Goal: Task Accomplishment & Management: Use online tool/utility

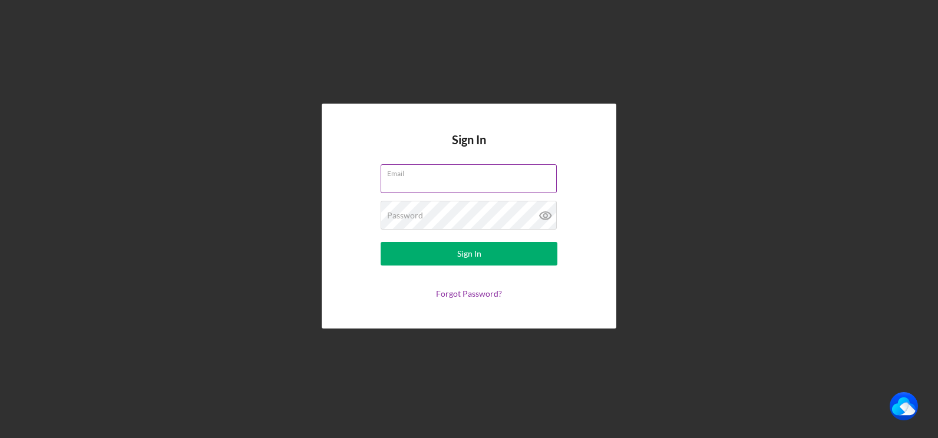
type input "e"
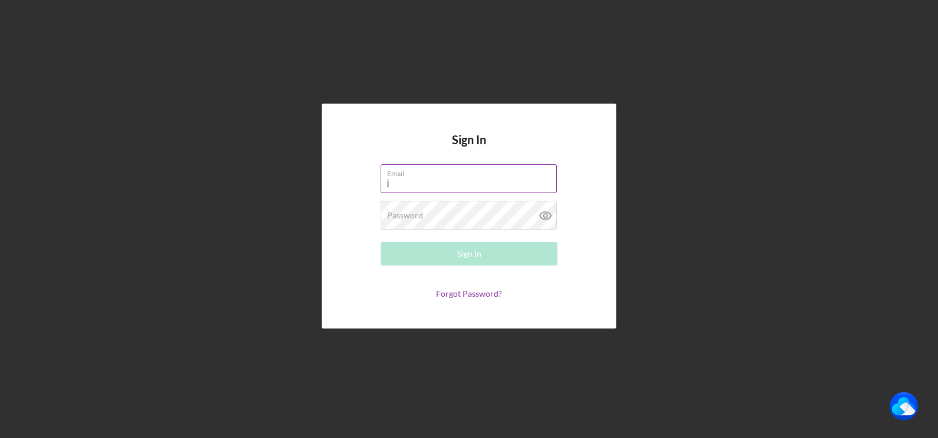
type input "[PERSON_NAME][EMAIL_ADDRESS][DOMAIN_NAME]"
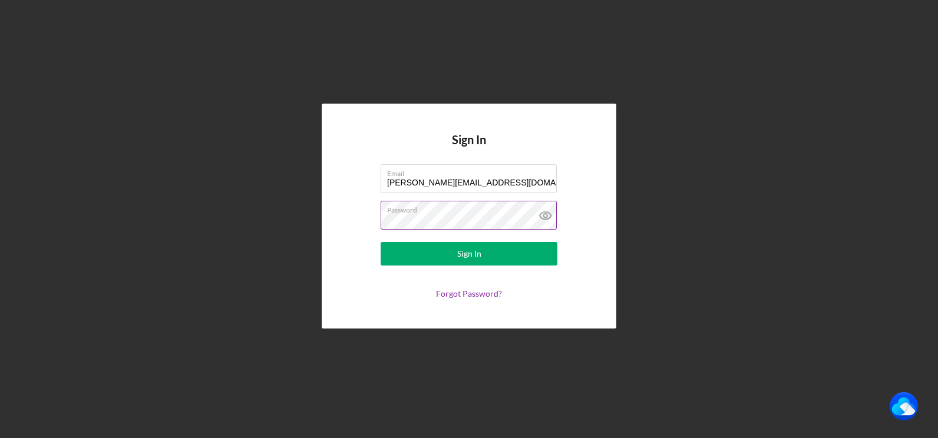
click at [380, 242] on button "Sign In" at bounding box center [468, 254] width 177 height 24
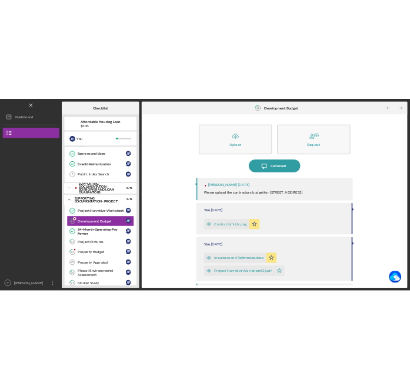
scroll to position [115, 0]
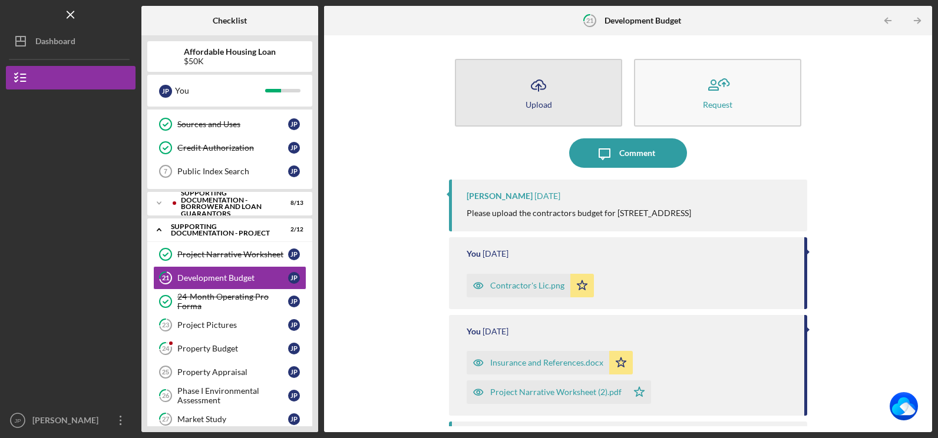
click at [530, 92] on icon "Icon/Upload" at bounding box center [538, 85] width 29 height 29
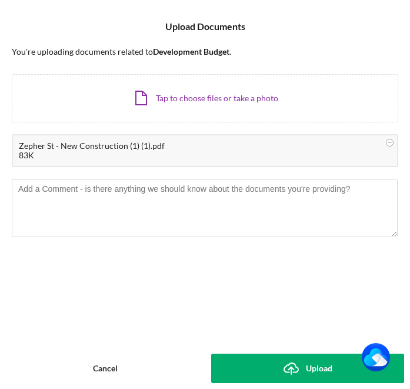
click at [315, 367] on div "Upload" at bounding box center [319, 368] width 27 height 29
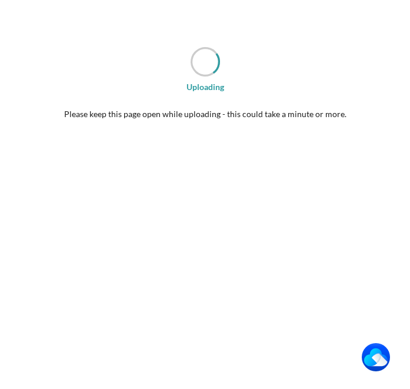
scroll to position [154, 0]
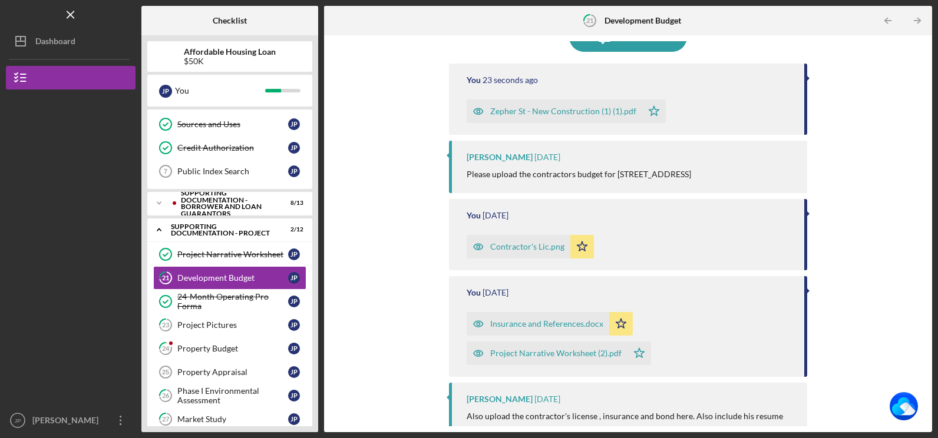
scroll to position [136, 0]
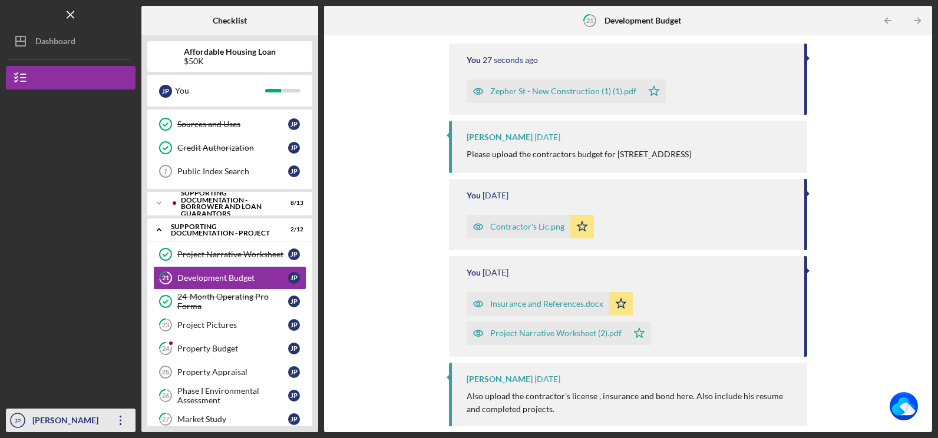
click at [115, 420] on icon "Icon/Overflow" at bounding box center [120, 420] width 29 height 29
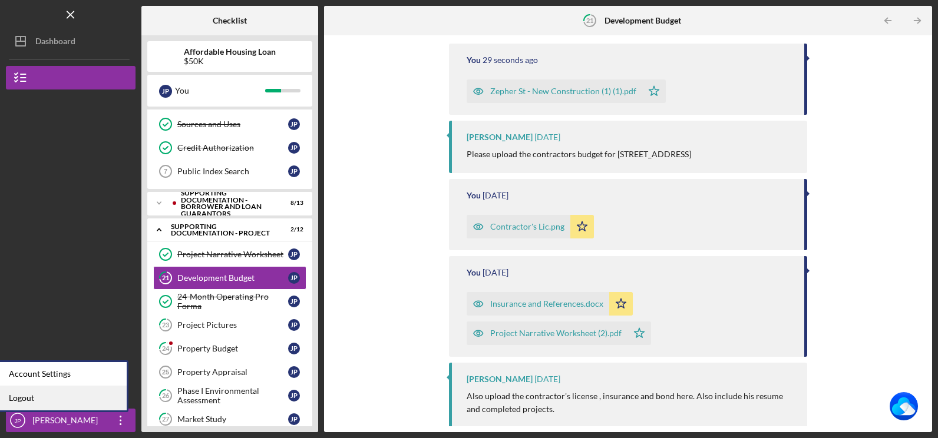
click at [98, 398] on link "Logout" at bounding box center [62, 398] width 130 height 24
